Goal: Complete application form

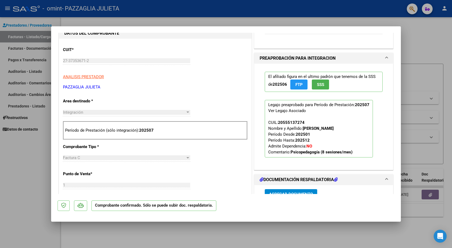
scroll to position [215, 0]
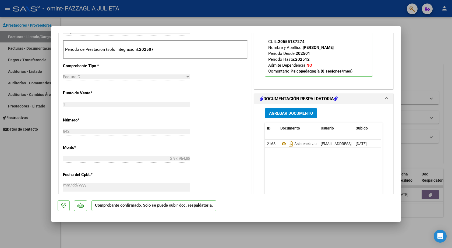
click at [6, 164] on div at bounding box center [226, 124] width 452 height 248
type input "$ 0,00"
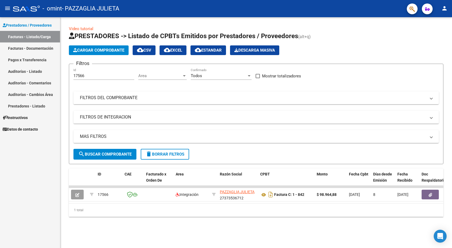
click at [41, 49] on link "Facturas - Documentación" at bounding box center [30, 48] width 60 height 12
